Goal: Task Accomplishment & Management: Complete application form

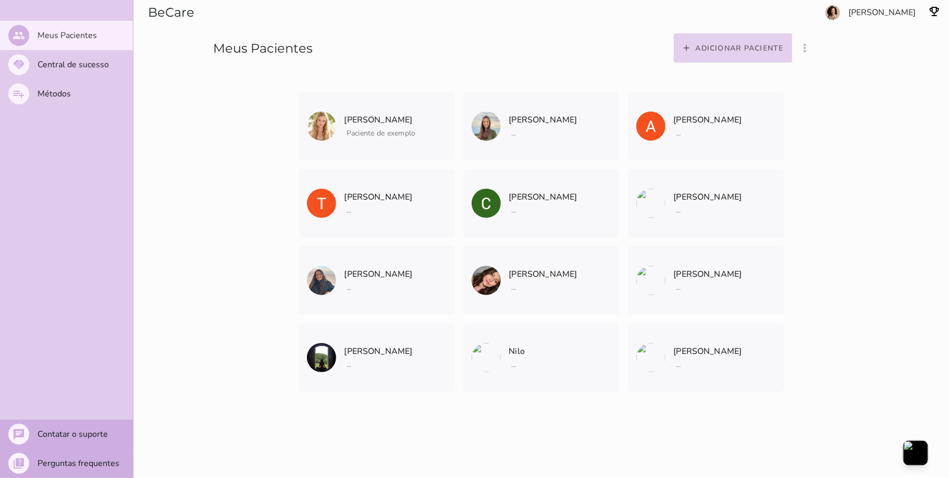
click at [0, 0] on slot "Adicionar paciente" at bounding box center [0, 0] width 0 height 0
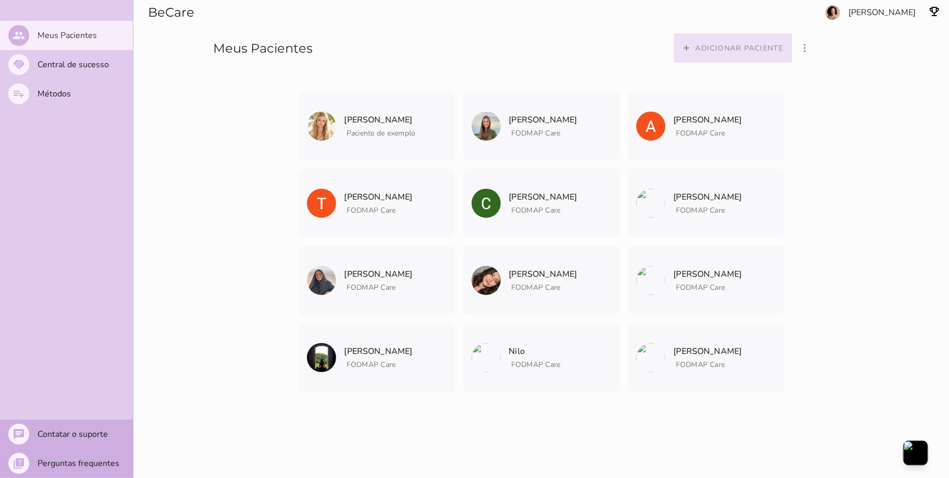
click at [0, 0] on slot "Adicionar paciente" at bounding box center [0, 0] width 0 height 0
type mwc-select "qGWdic9wsspFTTUrrVGn"
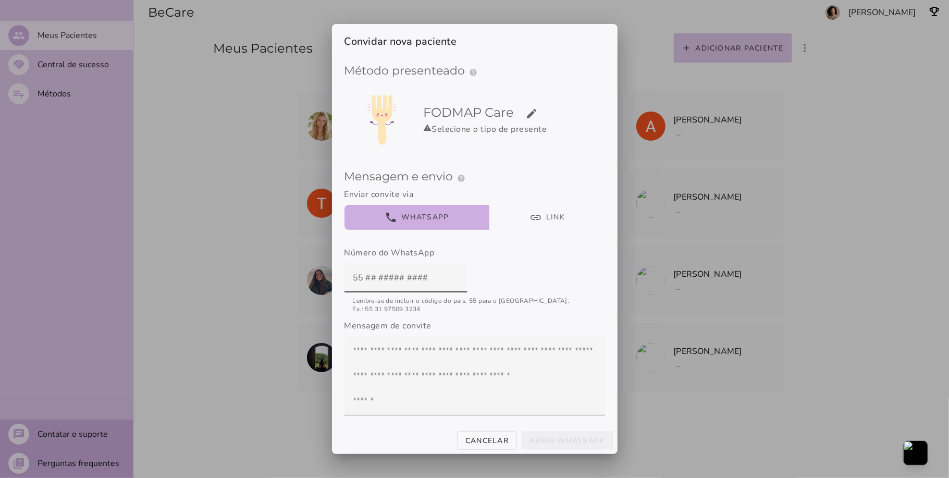
click at [461, 113] on h5 "FODMAP Care edit" at bounding box center [490, 112] width 133 height 17
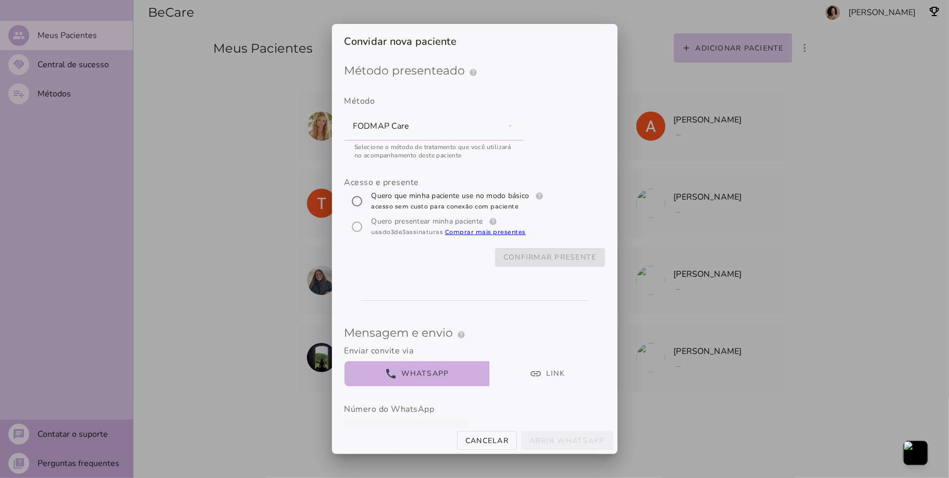
click at [355, 200] on input "[object Object]" at bounding box center [356, 201] width 25 height 25
radio input "****"
type mwc-radio "trial-extension"
click at [0, 0] on slot "Confirmar presente" at bounding box center [0, 0] width 0 height 0
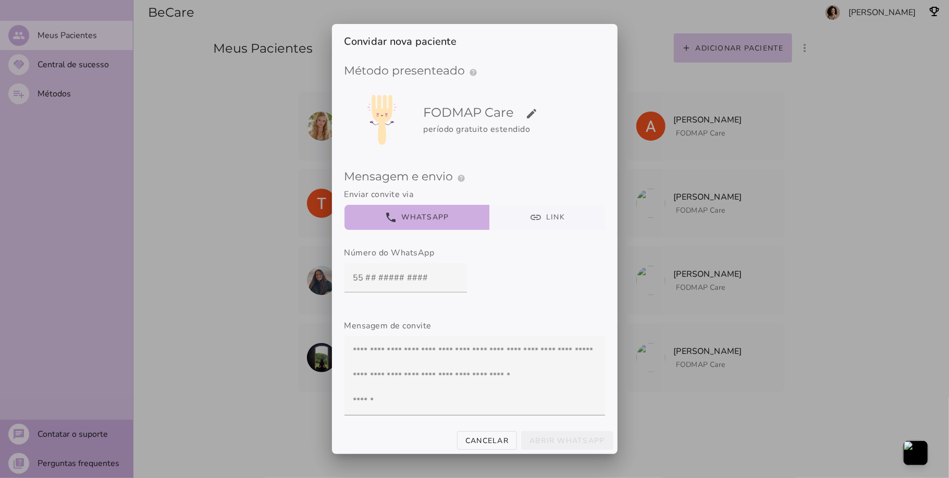
click at [523, 216] on button "link Link" at bounding box center [547, 217] width 116 height 25
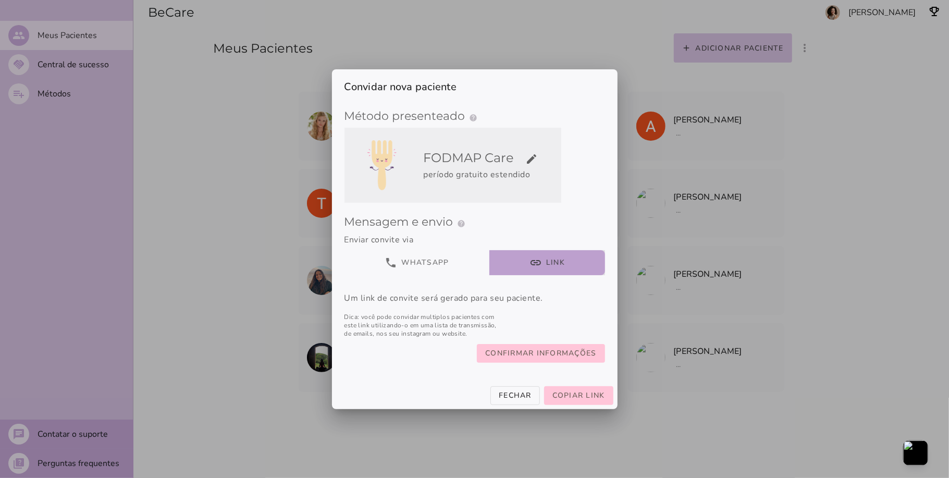
click at [492, 171] on div "período gratuito estendido" at bounding box center [490, 174] width 133 height 13
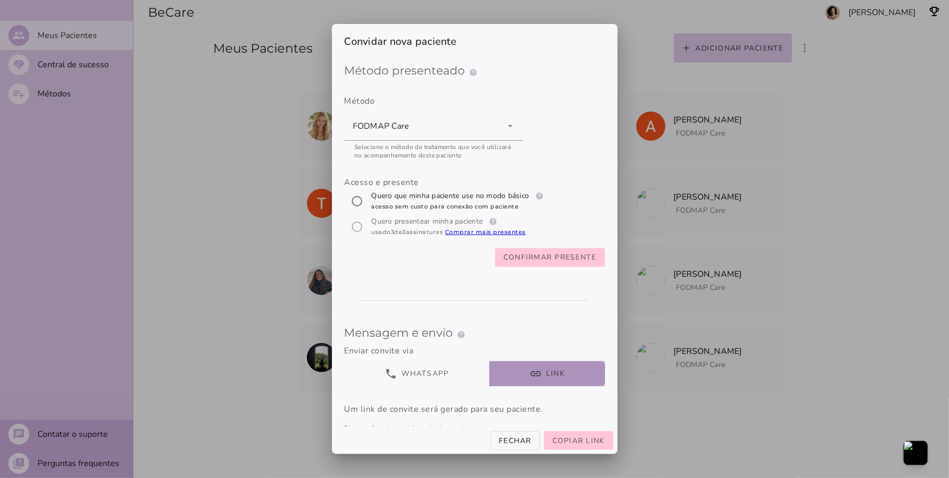
click at [523, 367] on button "link Link" at bounding box center [547, 373] width 116 height 25
click at [573, 441] on span "Copiar link" at bounding box center [578, 440] width 53 height 10
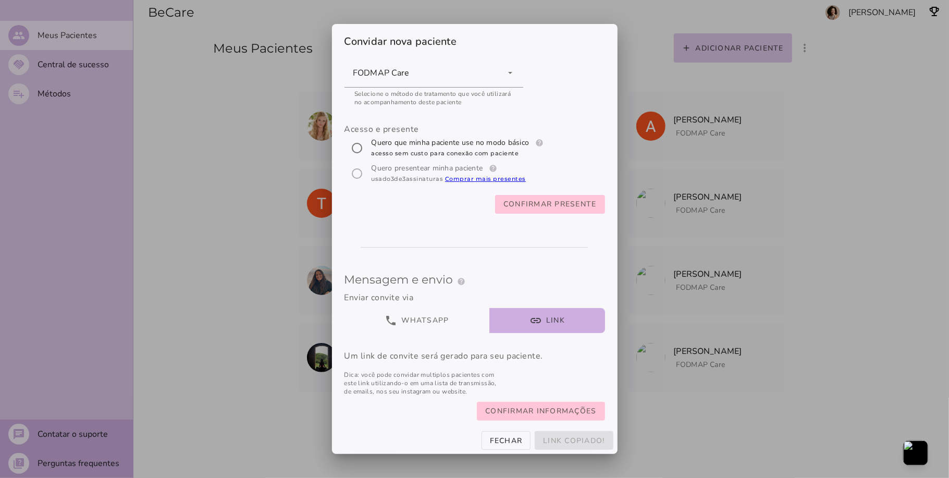
scroll to position [78, 0]
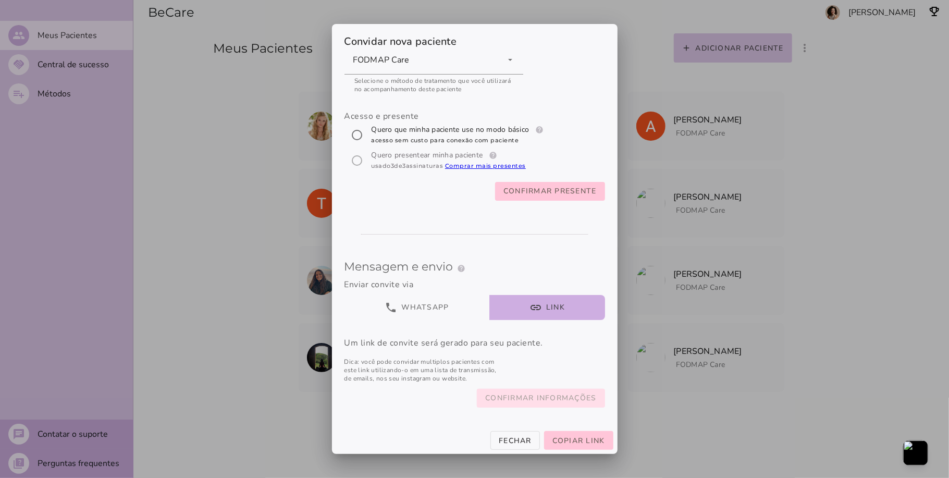
click at [0, 0] on slot "Confirmar informações" at bounding box center [0, 0] width 0 height 0
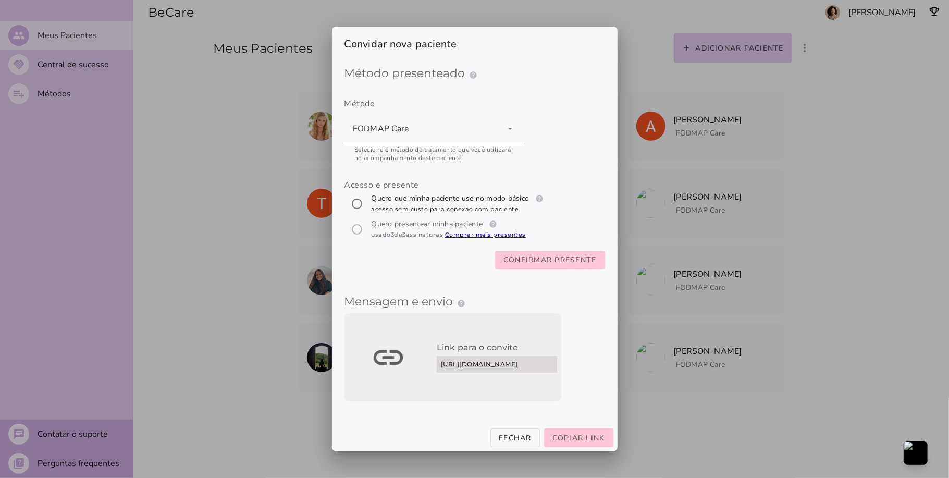
scroll to position [15, 0]
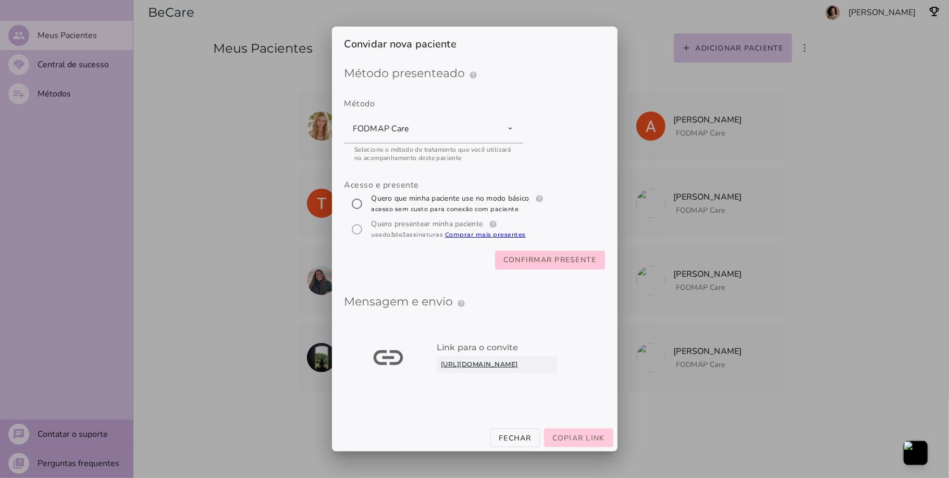
click at [586, 443] on span "Copiar link" at bounding box center [578, 438] width 53 height 10
click at [0, 0] on slot "Fechar" at bounding box center [0, 0] width 0 height 0
